Goal: Task Accomplishment & Management: Use online tool/utility

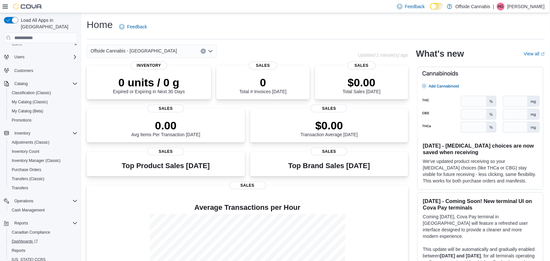
scroll to position [34, 0]
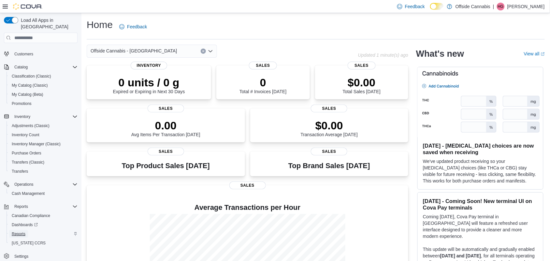
click at [18, 231] on span "Reports" at bounding box center [19, 233] width 14 height 5
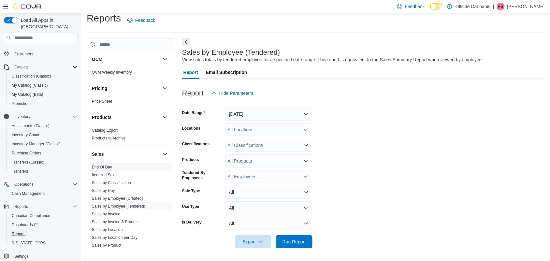
scroll to position [407, 0]
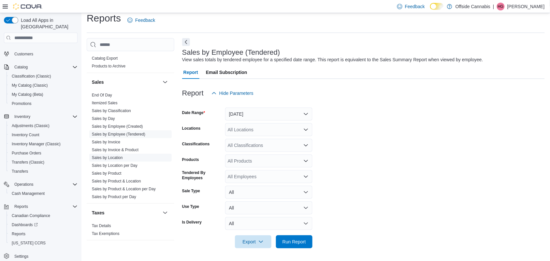
click at [124, 157] on span "Sales by Location" at bounding box center [130, 158] width 82 height 8
click at [116, 155] on link "Sales by Location" at bounding box center [107, 157] width 31 height 5
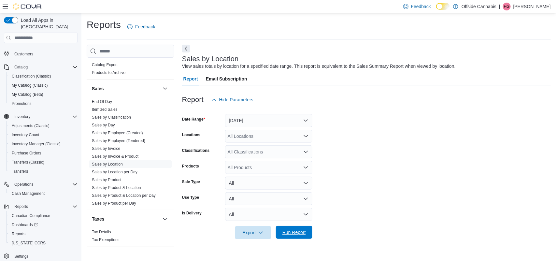
click at [302, 231] on span "Run Report" at bounding box center [294, 232] width 23 height 7
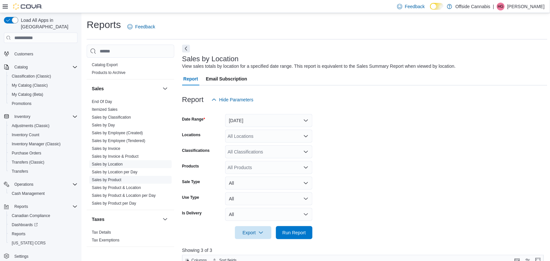
click at [113, 178] on link "Sales by Product" at bounding box center [107, 180] width 30 height 5
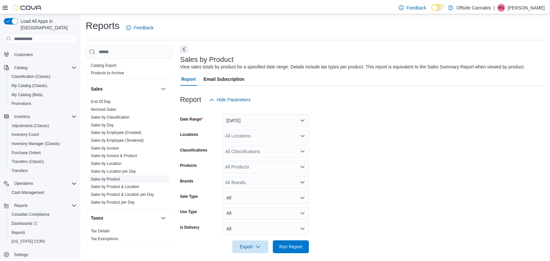
scroll to position [7, 0]
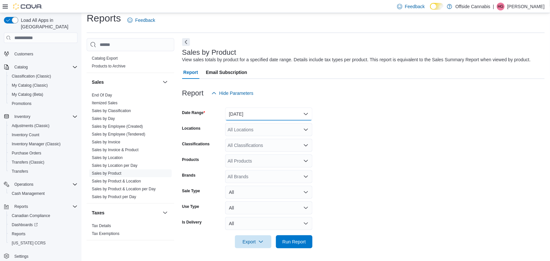
click at [243, 113] on button "[DATE]" at bounding box center [268, 114] width 87 height 13
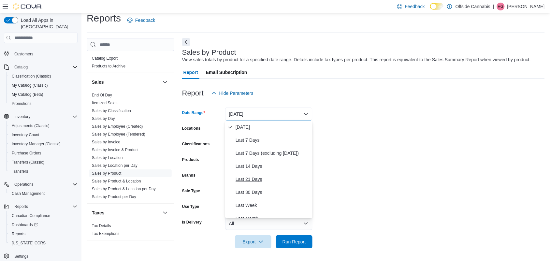
scroll to position [41, 0]
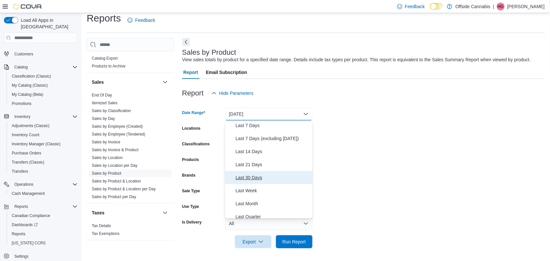
click at [258, 176] on span "Last 30 Days" at bounding box center [273, 178] width 74 height 8
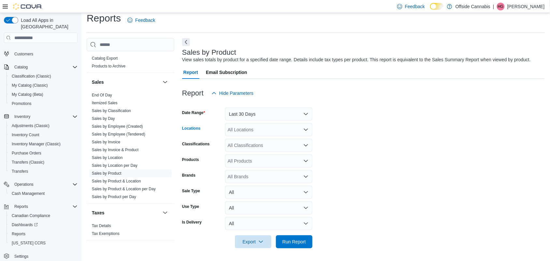
click at [274, 130] on div "All Locations" at bounding box center [268, 129] width 87 height 13
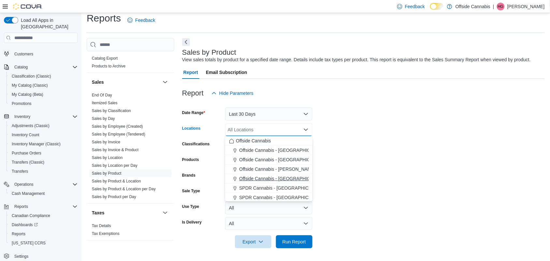
click at [296, 174] on button "Offside Cannabis - [GEOGRAPHIC_DATA]" at bounding box center [268, 178] width 87 height 9
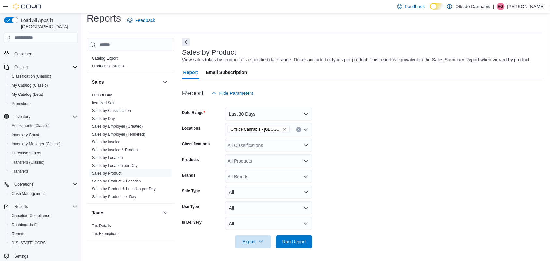
click at [350, 174] on form "Date Range Last 30 Days Locations Offside Cannabis - Port Perry Classifications…" at bounding box center [363, 174] width 363 height 149
click at [302, 241] on span "Run Report" at bounding box center [294, 241] width 23 height 7
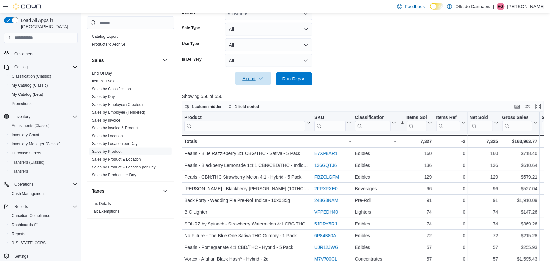
click at [259, 78] on icon "button" at bounding box center [260, 78] width 5 height 5
click at [256, 93] on span "Export to Excel" at bounding box center [253, 91] width 29 height 5
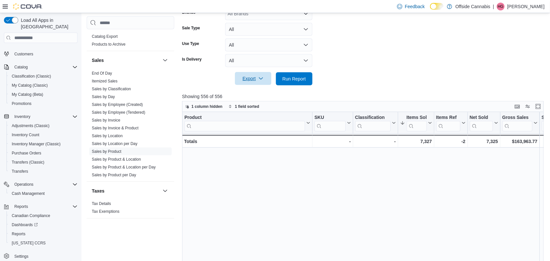
scroll to position [244, 0]
